Goal: Task Accomplishment & Management: Use online tool/utility

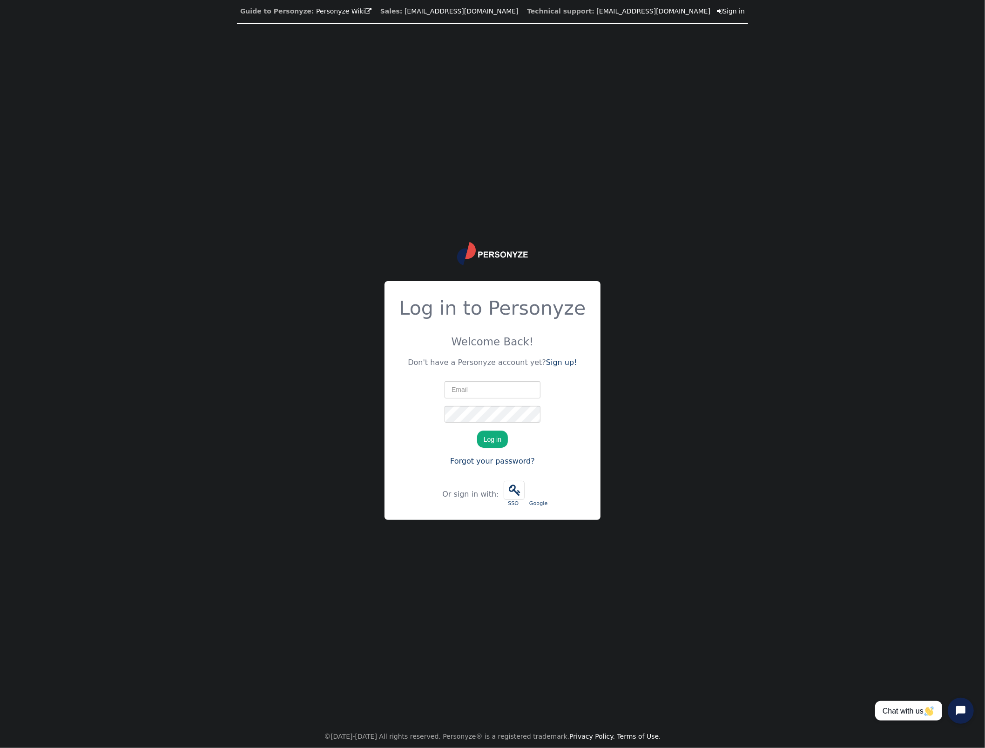
click at [336, 312] on div "Guide to Personyze: Personyze Wiki  Sales: [EMAIL_ADDRESS][DOMAIN_NAME] Techni…" at bounding box center [492, 374] width 985 height 748
click at [540, 393] on nordpass-icon at bounding box center [540, 389] width 0 height 8
click at [0, 747] on nordpass-autofill-portal at bounding box center [0, 748] width 0 height 0
type input "[PERSON_NAME][EMAIL_ADDRESS][PERSON_NAME][DOMAIN_NAME]"
click at [487, 440] on button "Log in" at bounding box center [492, 439] width 31 height 17
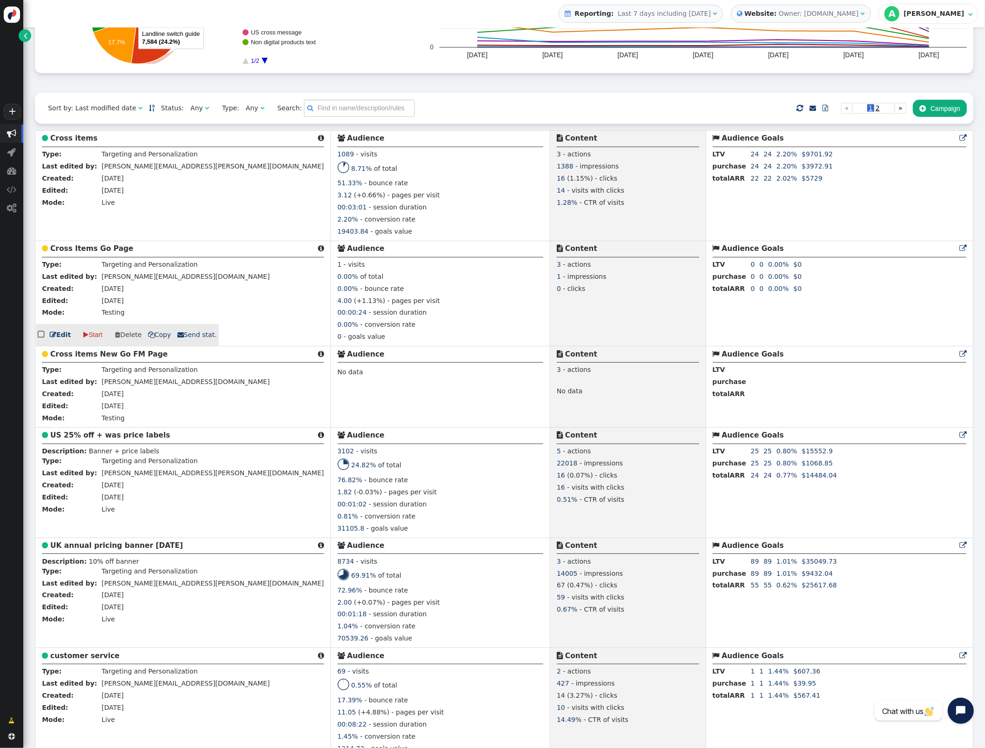
scroll to position [163, 0]
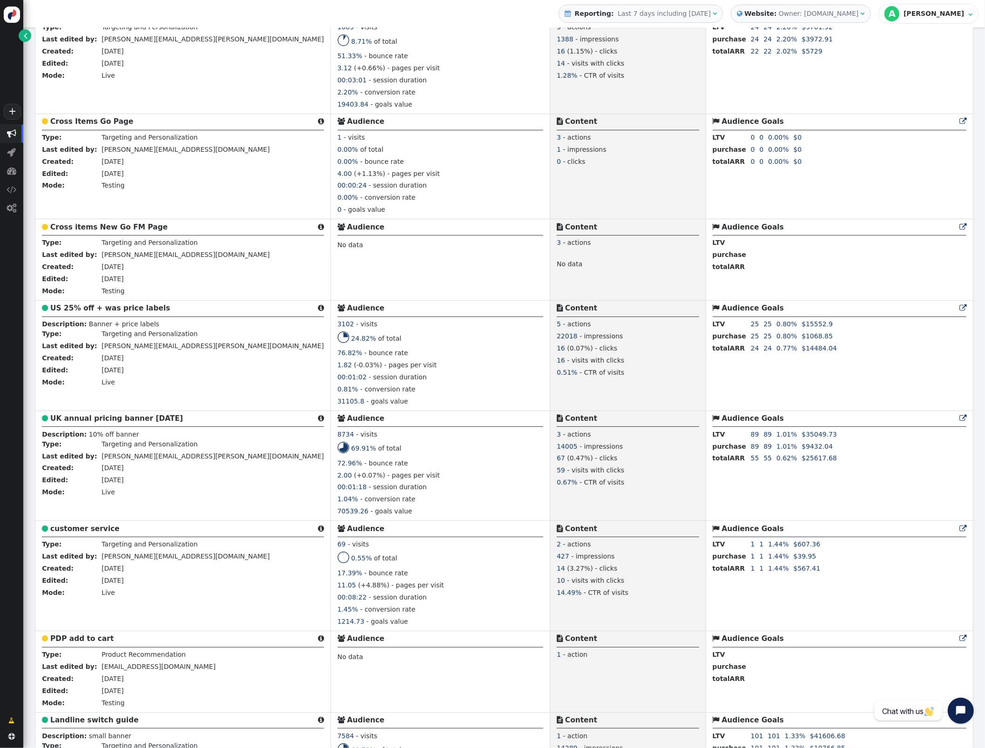
scroll to position [289, 0]
click at [155, 418] on b "UK annual pricing banner [DATE]" at bounding box center [116, 417] width 133 height 8
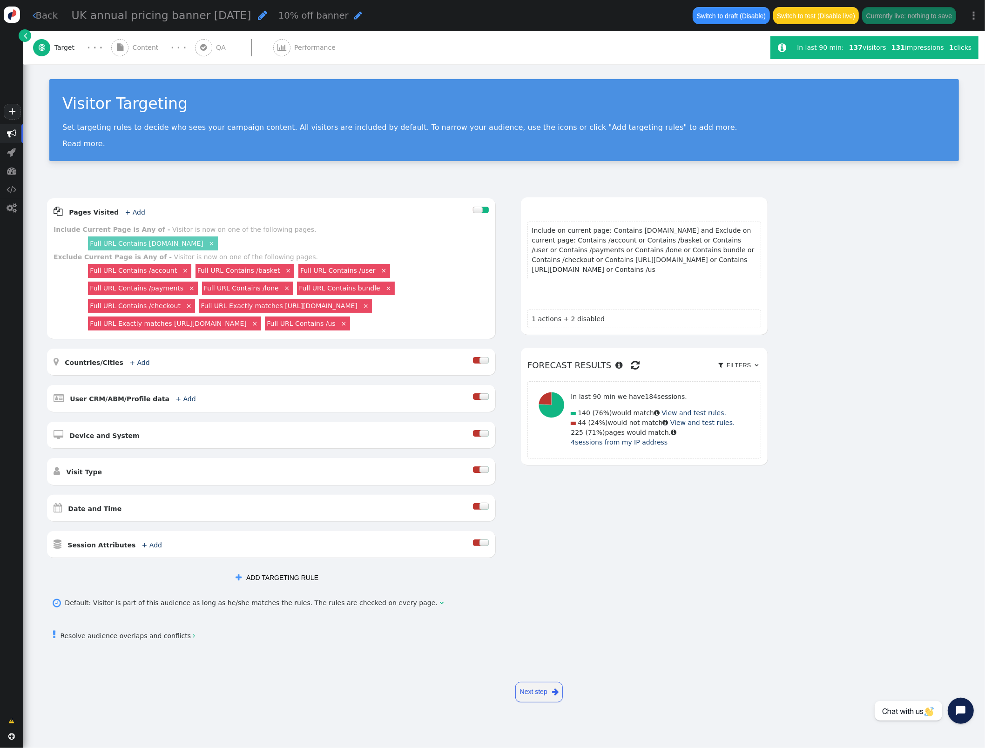
click at [138, 48] on span "Content" at bounding box center [148, 48] width 30 height 10
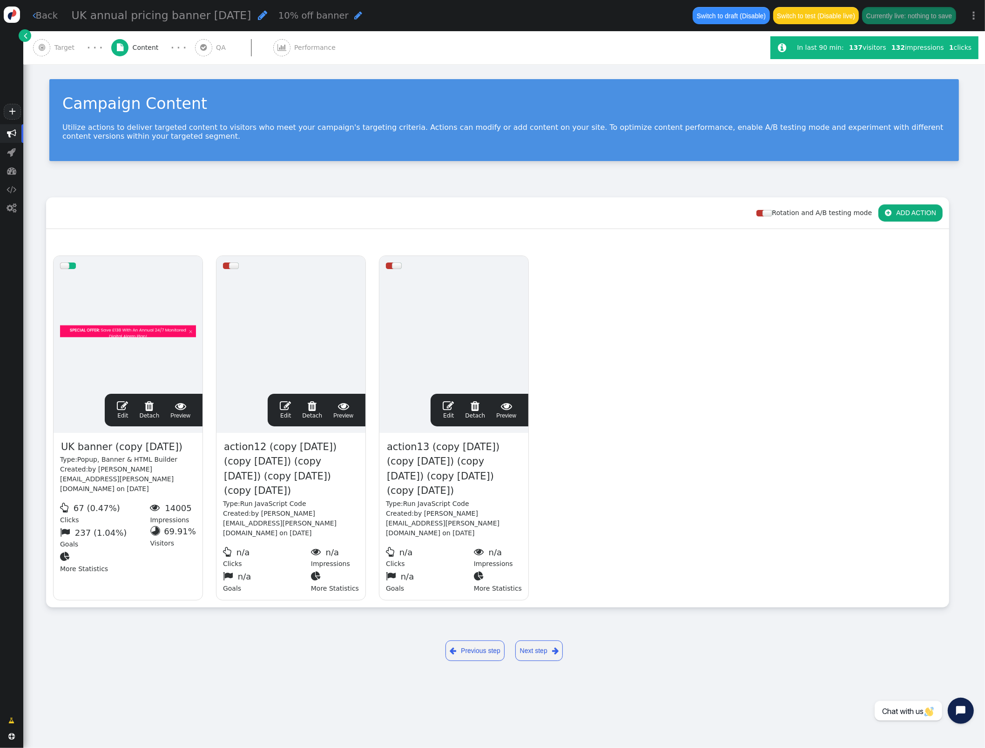
click at [61, 45] on span "Target" at bounding box center [66, 48] width 24 height 10
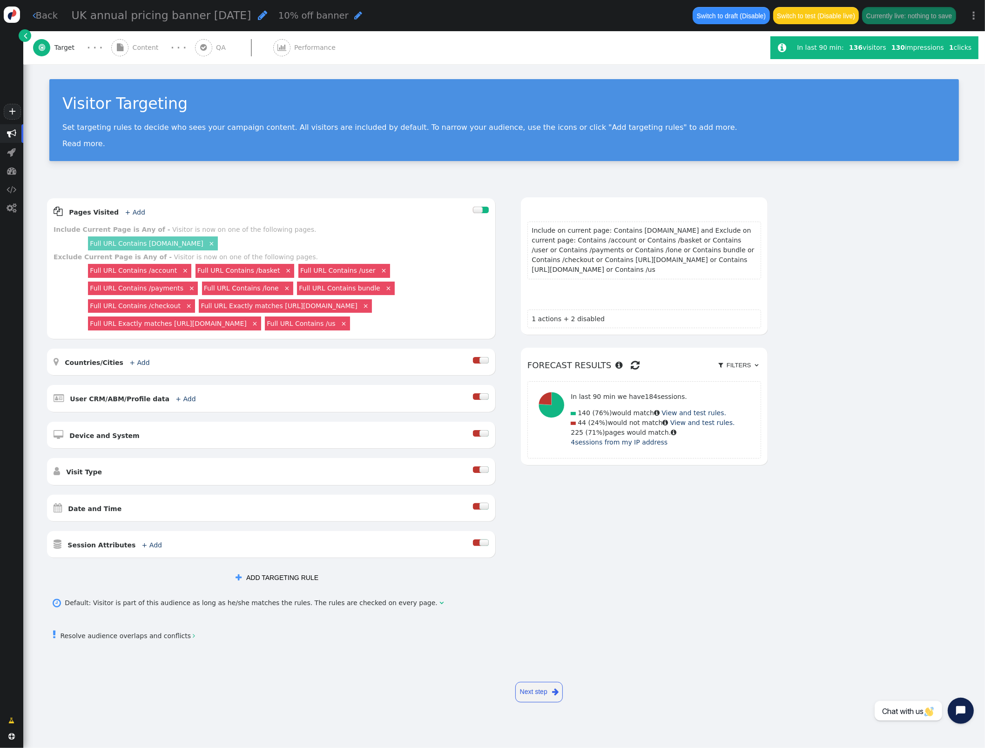
click at [193, 636] on span "" at bounding box center [194, 636] width 2 height 7
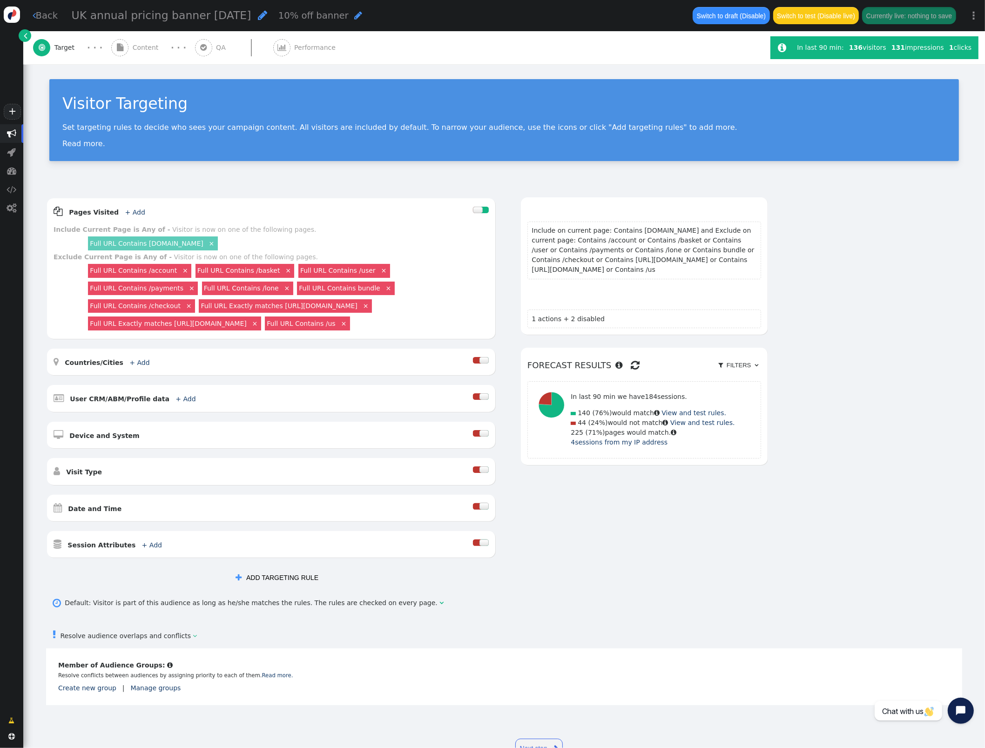
click at [157, 43] on span "Content" at bounding box center [148, 48] width 30 height 10
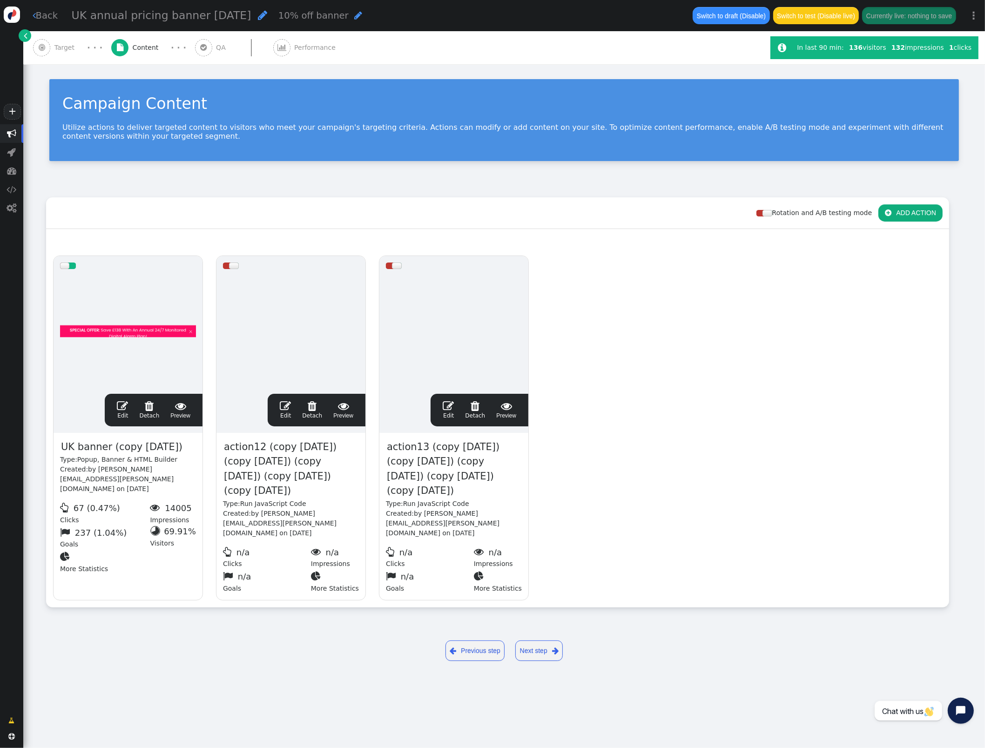
click at [209, 44] on div " QA" at bounding box center [212, 47] width 35 height 33
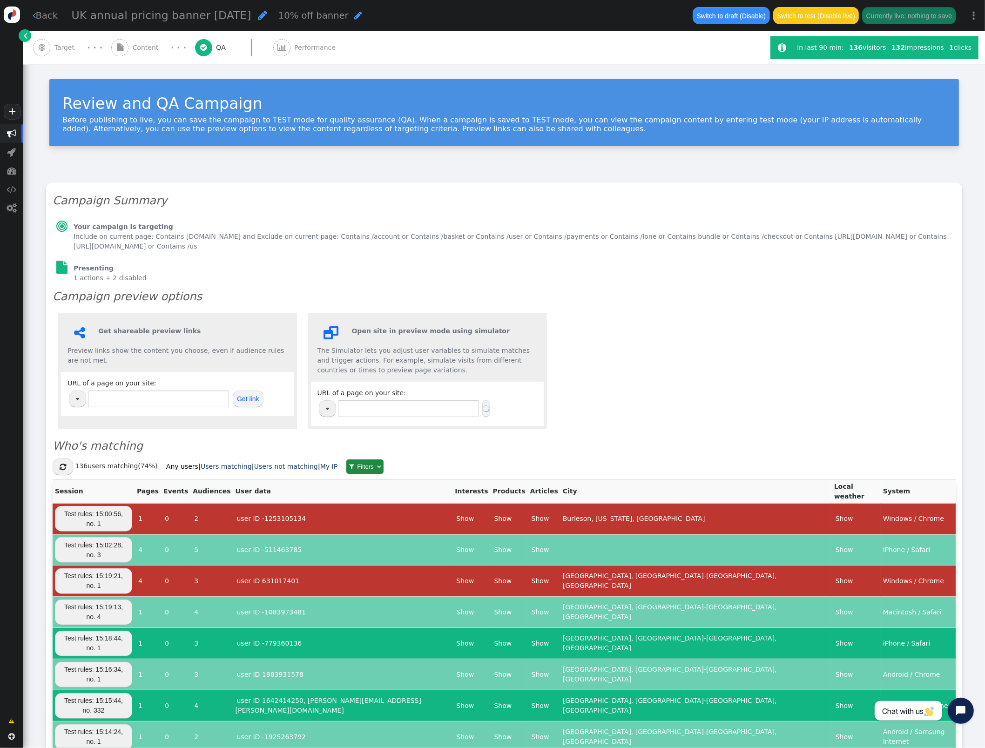
type input "[URL][DOMAIN_NAME]"
click at [50, 17] on link " Back" at bounding box center [46, 15] width 26 height 13
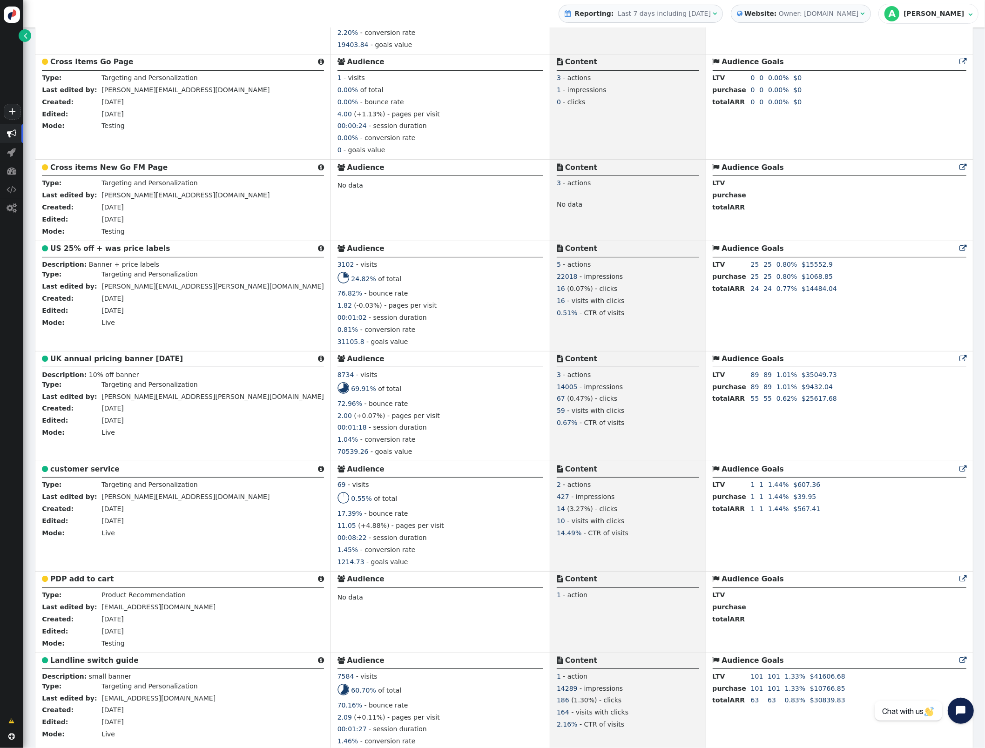
scroll to position [324, 0]
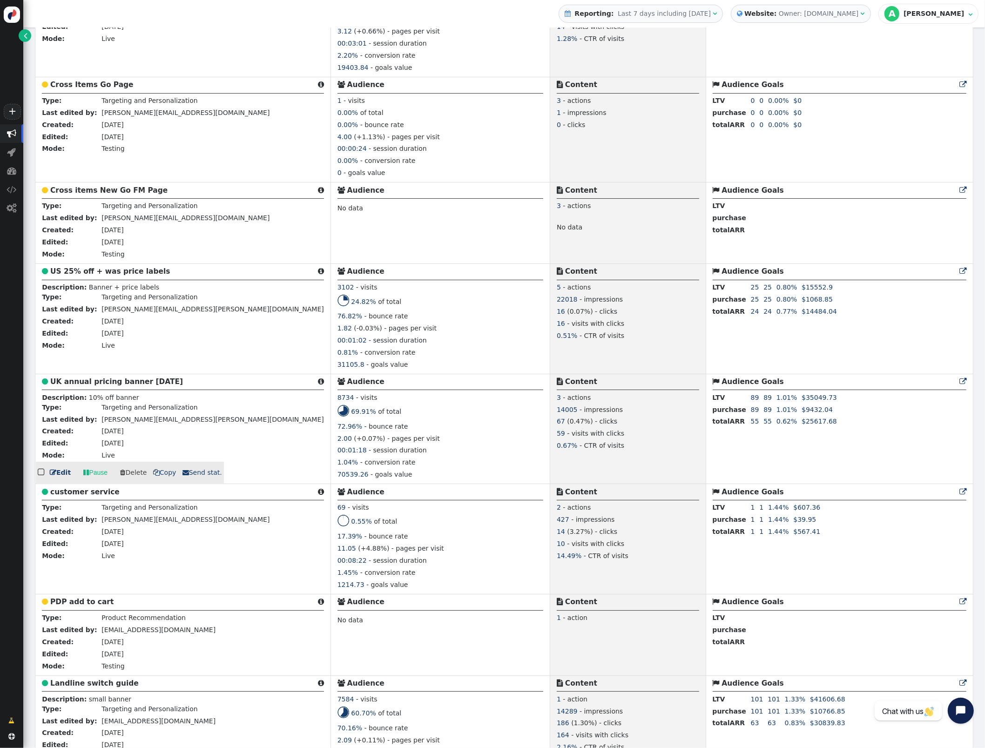
click at [60, 475] on link " Edit" at bounding box center [60, 473] width 21 height 10
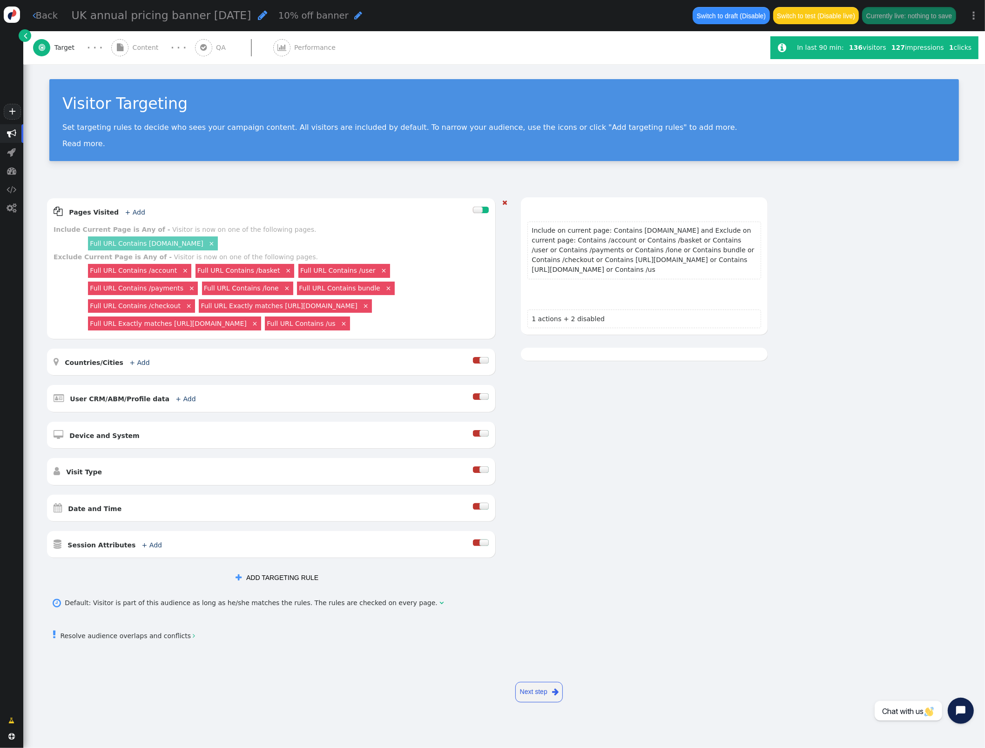
click at [175, 244] on link "Full URL Contains [DOMAIN_NAME]" at bounding box center [146, 243] width 113 height 7
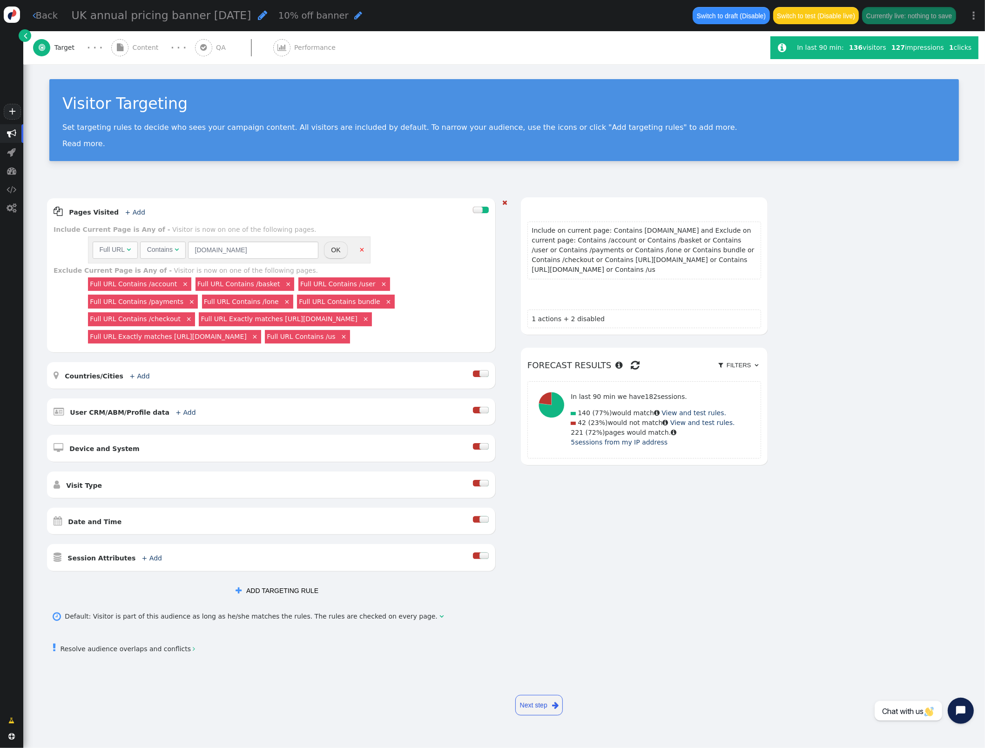
click at [146, 45] on span "Content" at bounding box center [148, 48] width 30 height 10
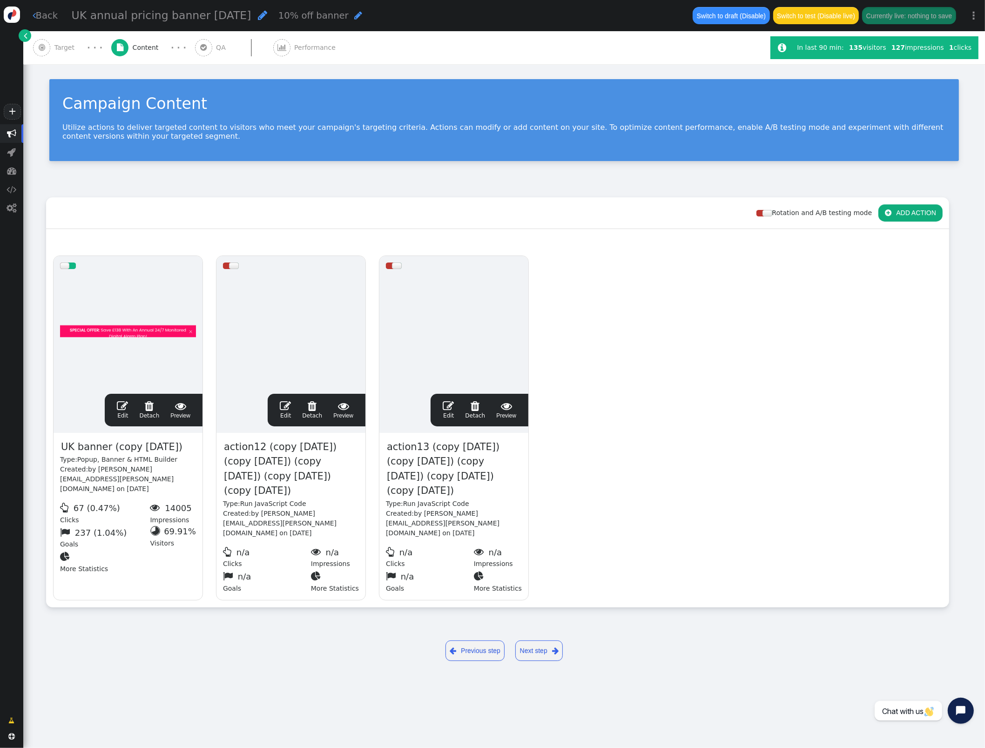
click at [55, 47] on span "Target" at bounding box center [66, 48] width 24 height 10
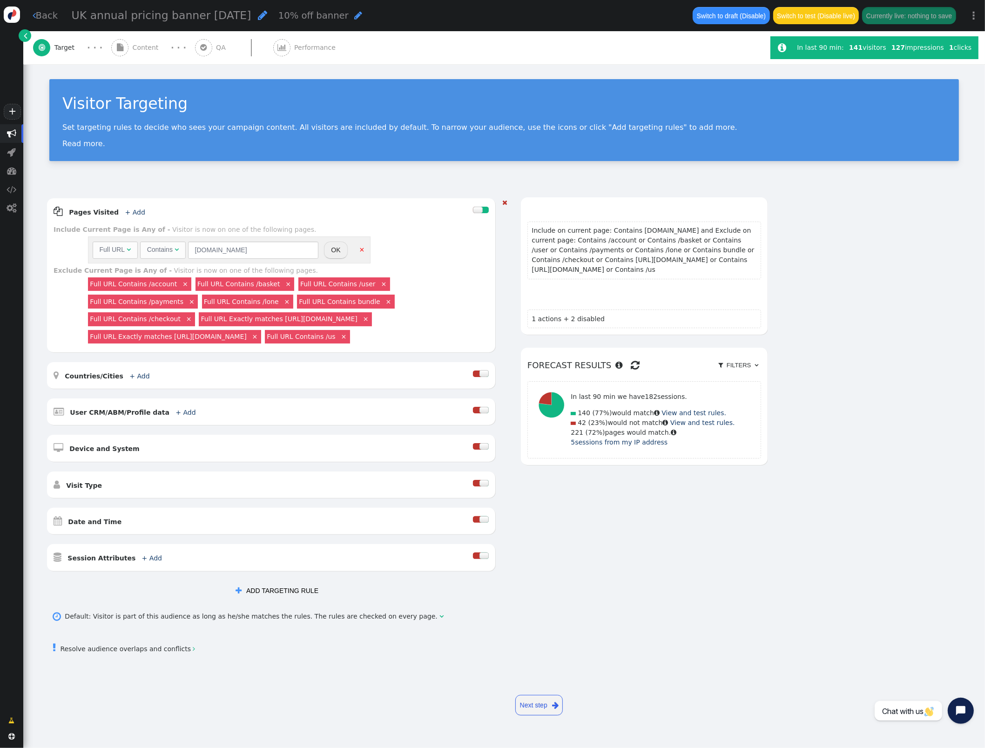
click at [294, 49] on span "Performance" at bounding box center [316, 48] width 45 height 10
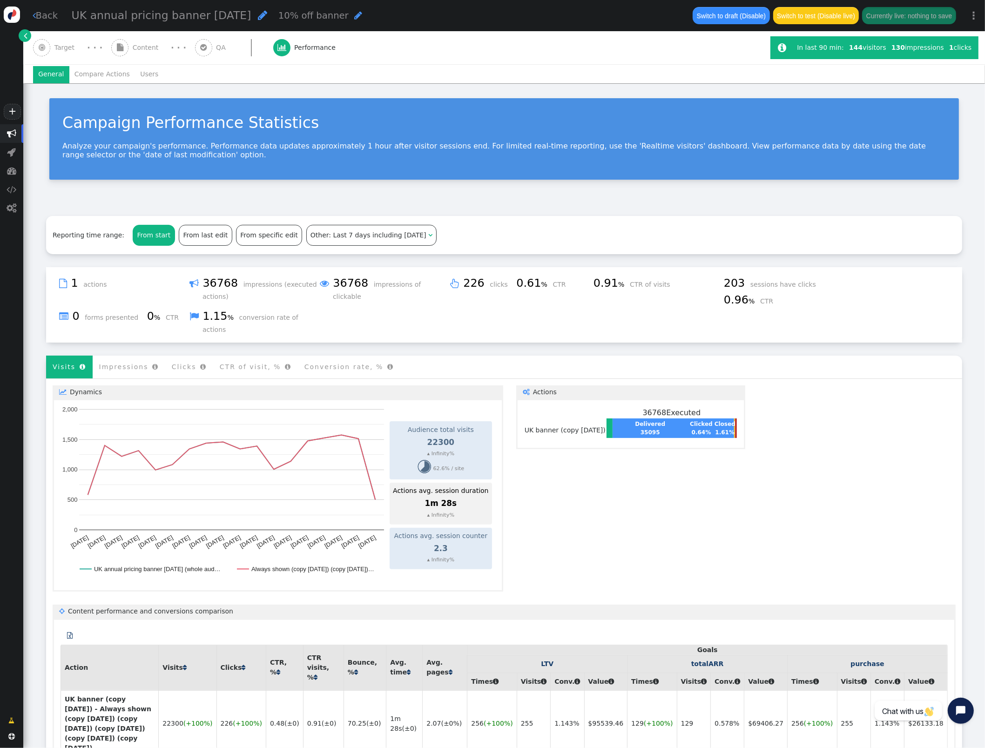
click at [147, 43] on span "Content" at bounding box center [148, 48] width 30 height 10
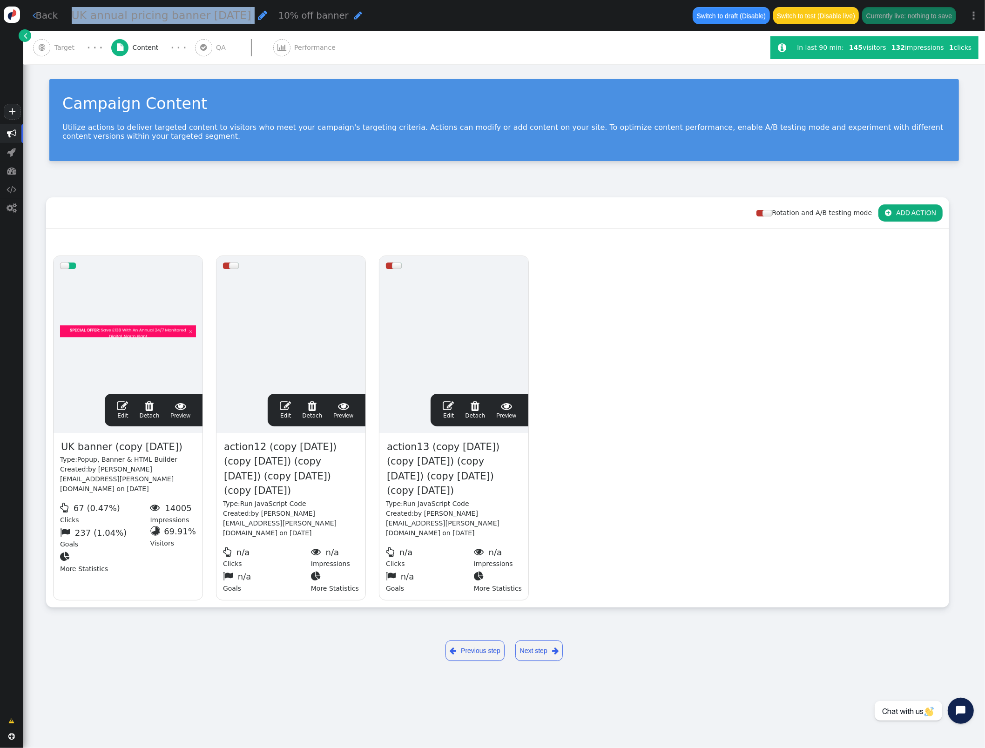
drag, startPoint x: 241, startPoint y: 14, endPoint x: 74, endPoint y: 16, distance: 166.6
click at [74, 16] on div "UK annual pricing banner [DATE] " at bounding box center [170, 15] width 196 height 17
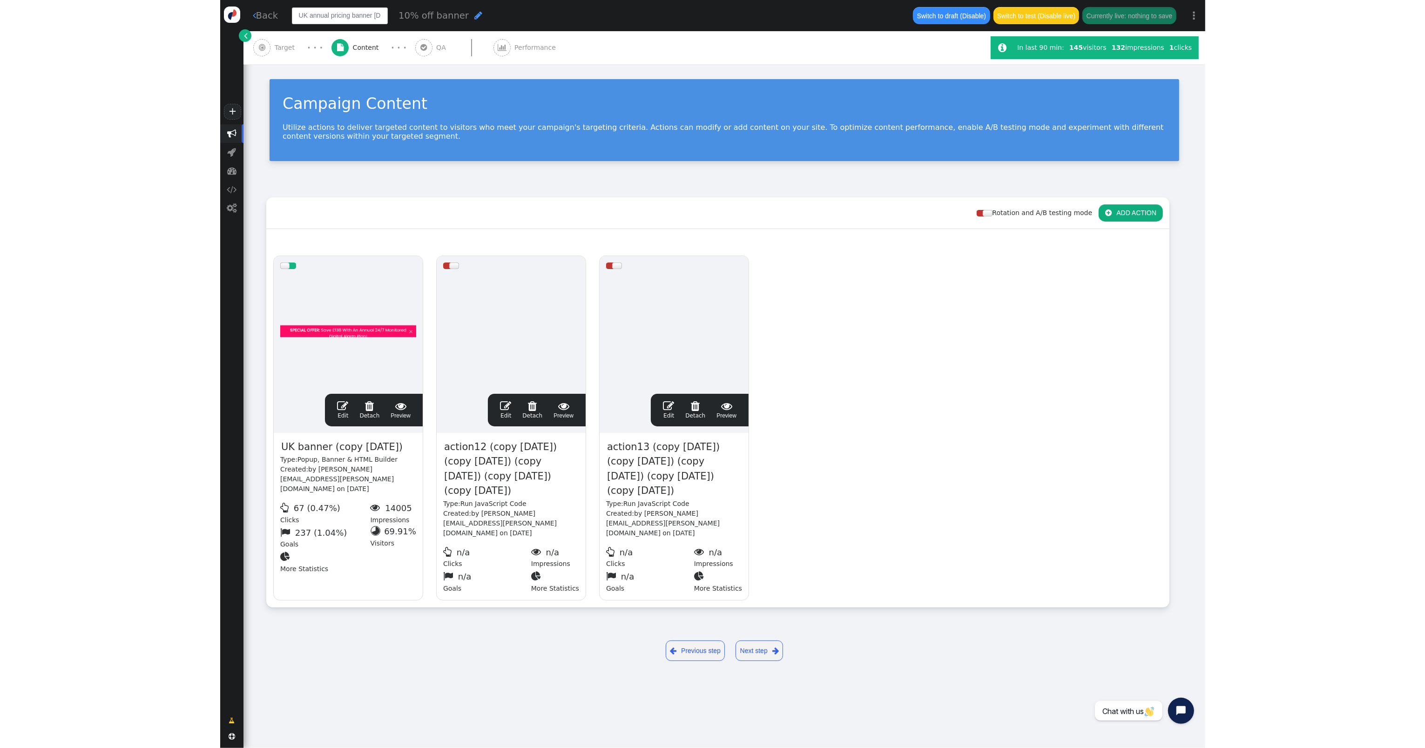
scroll to position [0, 21]
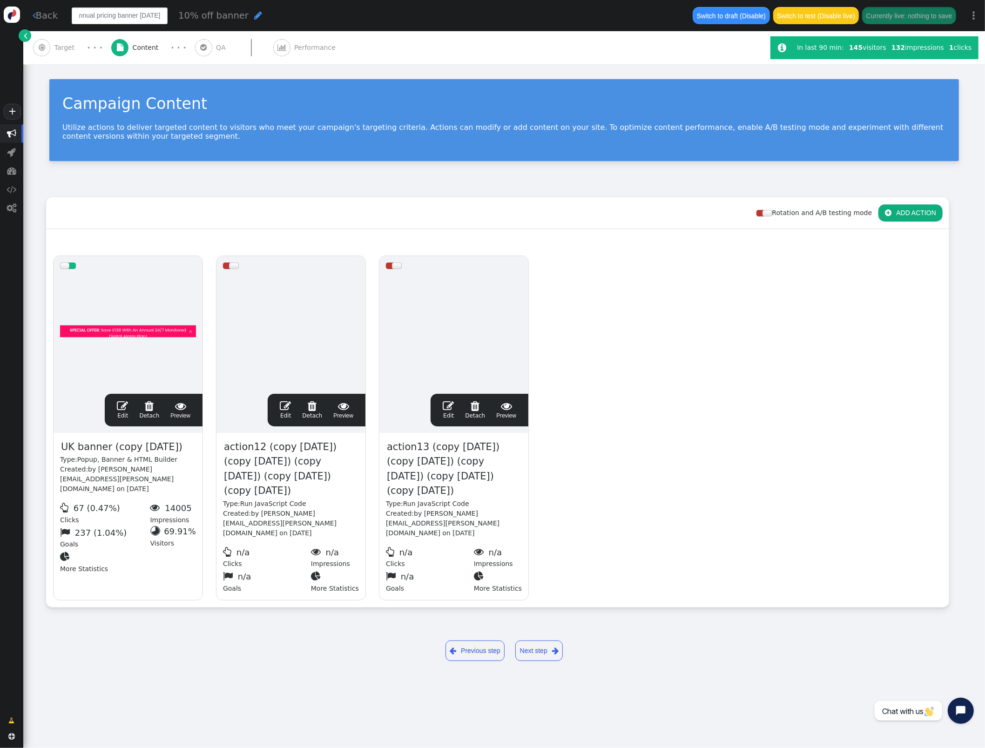
click at [149, 13] on input "UK annual pricing banner [DATE]" at bounding box center [120, 15] width 96 height 17
